Goal: Task Accomplishment & Management: Use online tool/utility

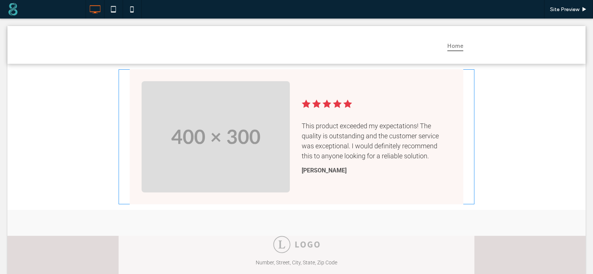
click at [183, 84] on span at bounding box center [297, 136] width 356 height 135
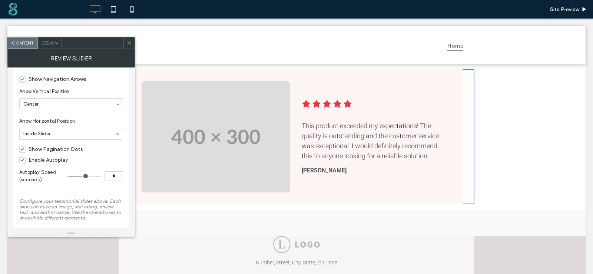
scroll to position [90, 0]
click at [22, 75] on span "Show Navigation Arrows" at bounding box center [52, 77] width 67 height 6
click at [22, 76] on span "Show Navigation Arrows" at bounding box center [52, 77] width 67 height 6
